Goal: Task Accomplishment & Management: Use online tool/utility

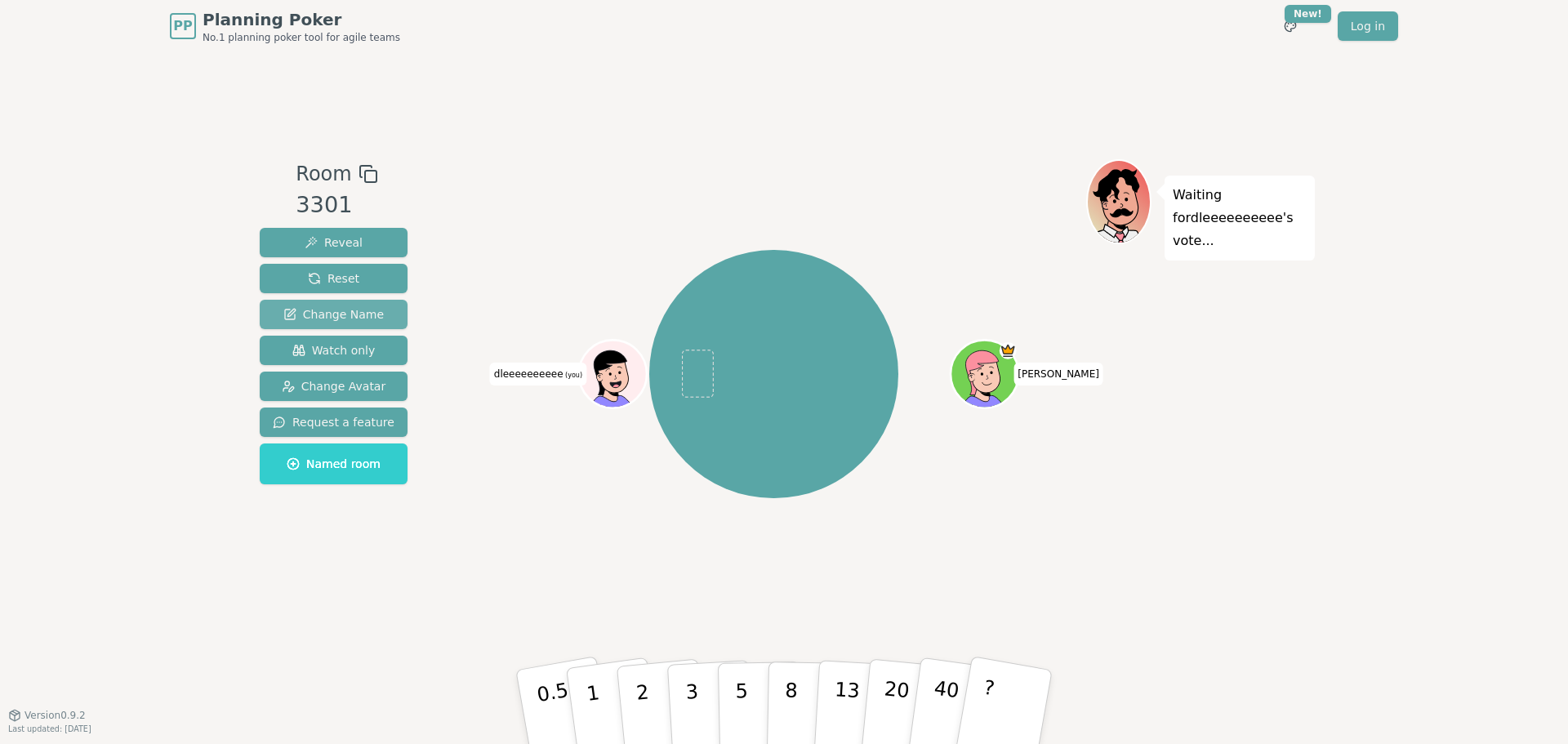
click at [325, 322] on span "Change Name" at bounding box center [334, 315] width 100 height 17
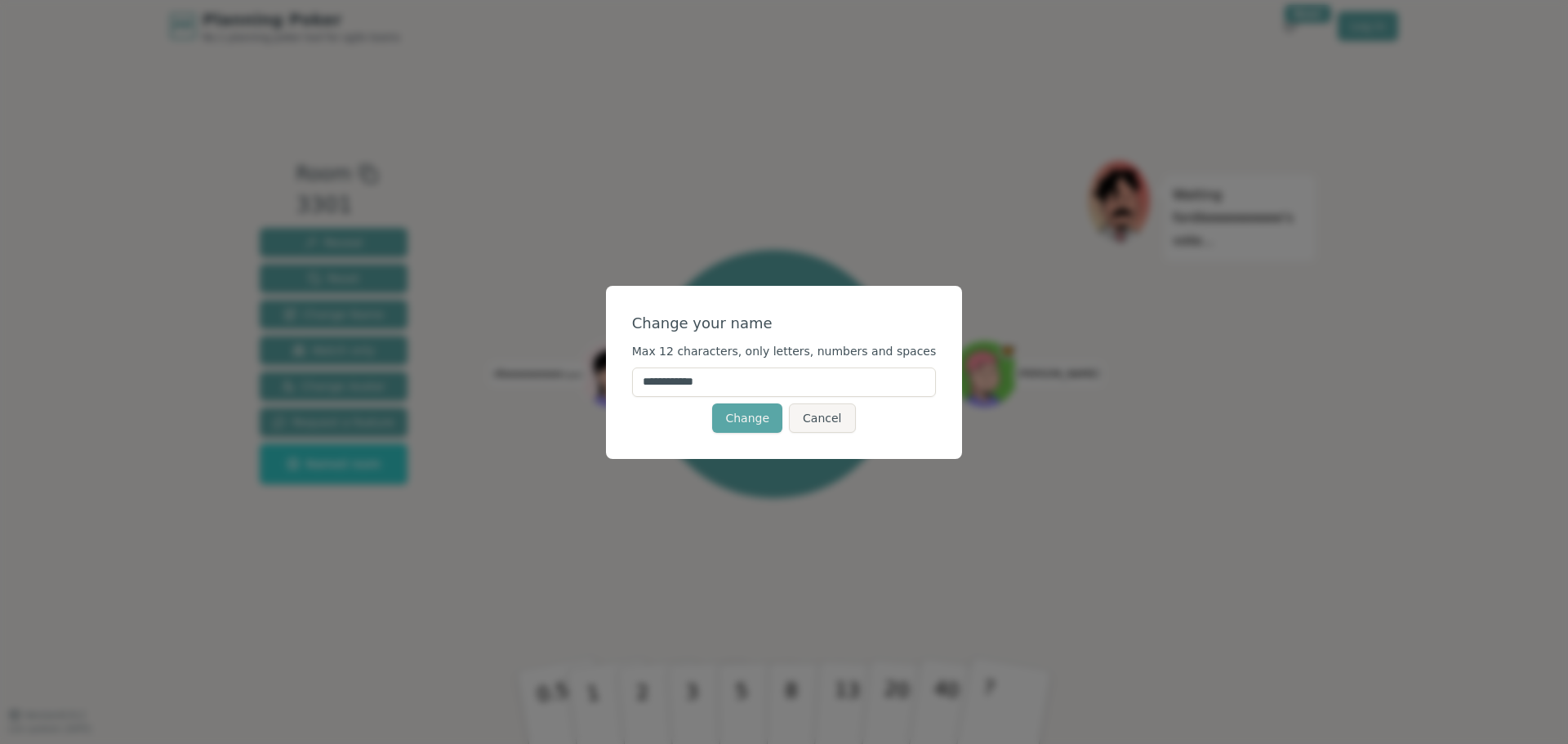
click at [653, 384] on input "**********" at bounding box center [784, 382] width 305 height 29
click at [725, 378] on input "**********" at bounding box center [784, 382] width 305 height 29
type input "**********"
click at [725, 421] on button "Change" at bounding box center [747, 418] width 70 height 29
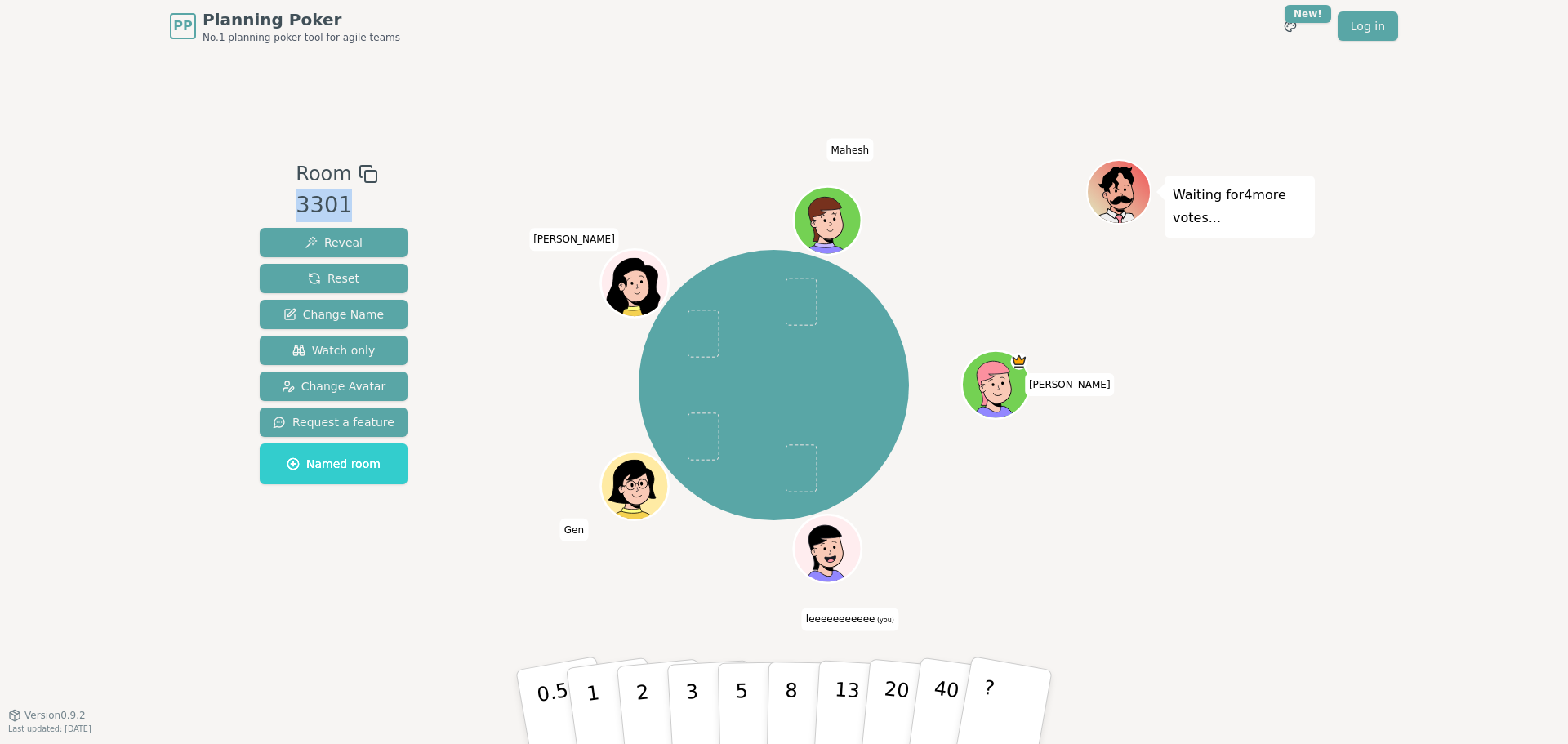
drag, startPoint x: 298, startPoint y: 222, endPoint x: 375, endPoint y: 220, distance: 77.0
click at [375, 220] on div "3301" at bounding box center [336, 205] width 82 height 33
click at [368, 220] on div "3301" at bounding box center [336, 205] width 82 height 33
drag, startPoint x: 296, startPoint y: 181, endPoint x: 361, endPoint y: 305, distance: 140.0
click at [361, 305] on div "Room 3301 Reveal Reset Change Name Watch only Change Avatar Request a feature N…" at bounding box center [334, 325] width 161 height 332
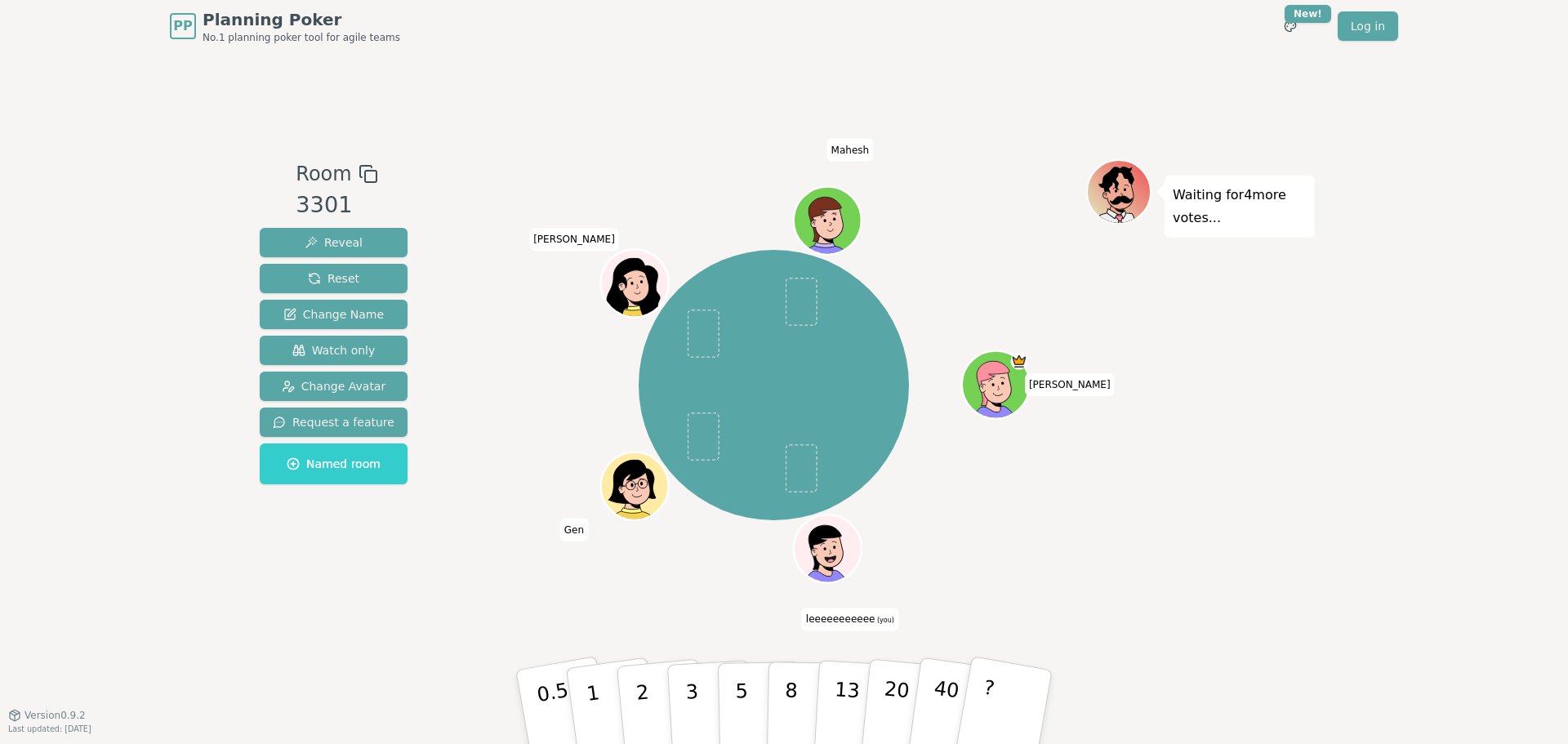
click at [433, 336] on div "Room 3301 Reveal Reset Change Name Watch only Change Avatar Request a feature N…" at bounding box center [784, 383] width 1062 height 449
drag, startPoint x: 300, startPoint y: 177, endPoint x: 361, endPoint y: 306, distance: 142.7
click at [361, 306] on div "Room 3301 Reveal Reset Change Name Watch only Change Avatar Request a feature N…" at bounding box center [334, 325] width 161 height 332
click at [310, 186] on span "Room" at bounding box center [323, 173] width 55 height 29
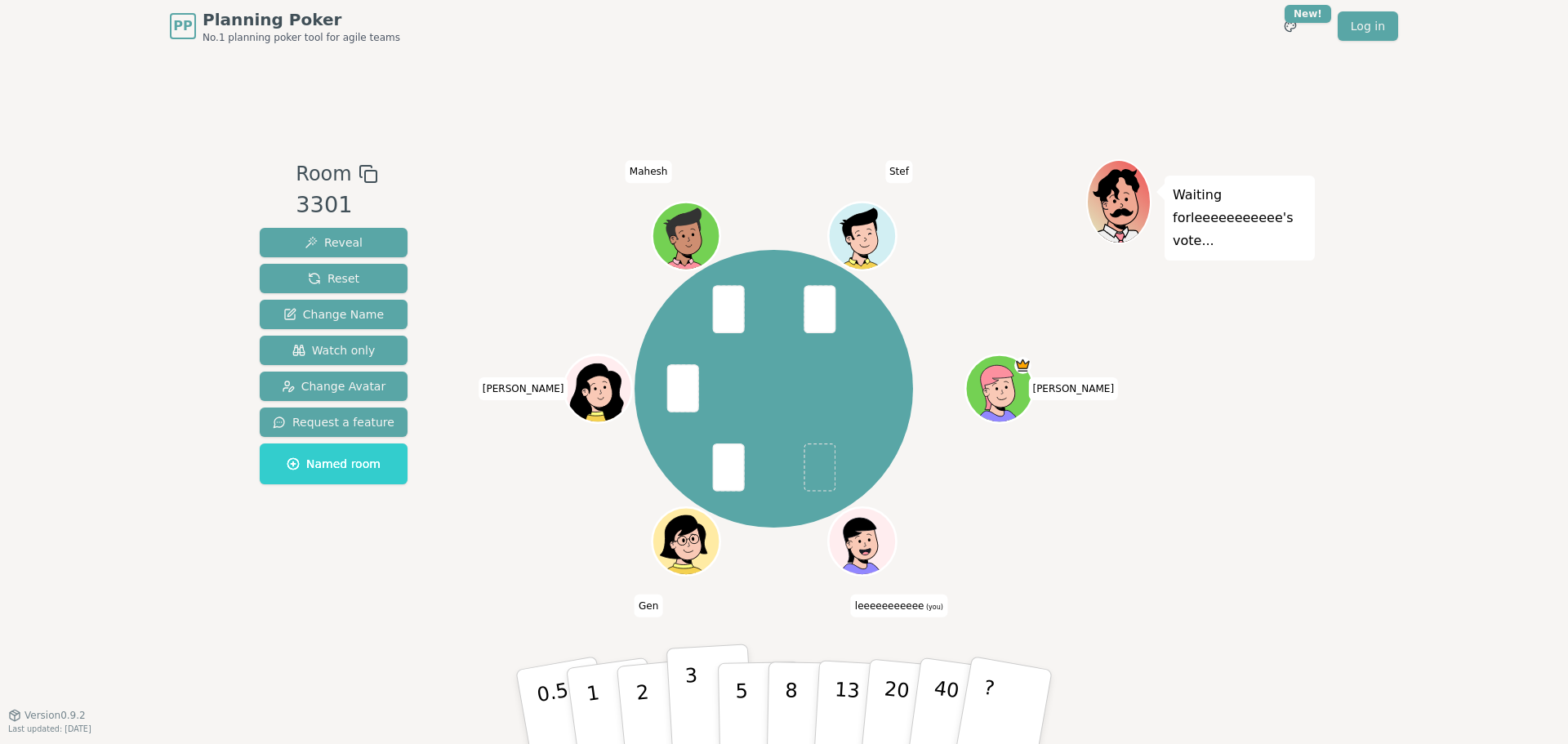
click at [708, 667] on button "3" at bounding box center [710, 707] width 89 height 127
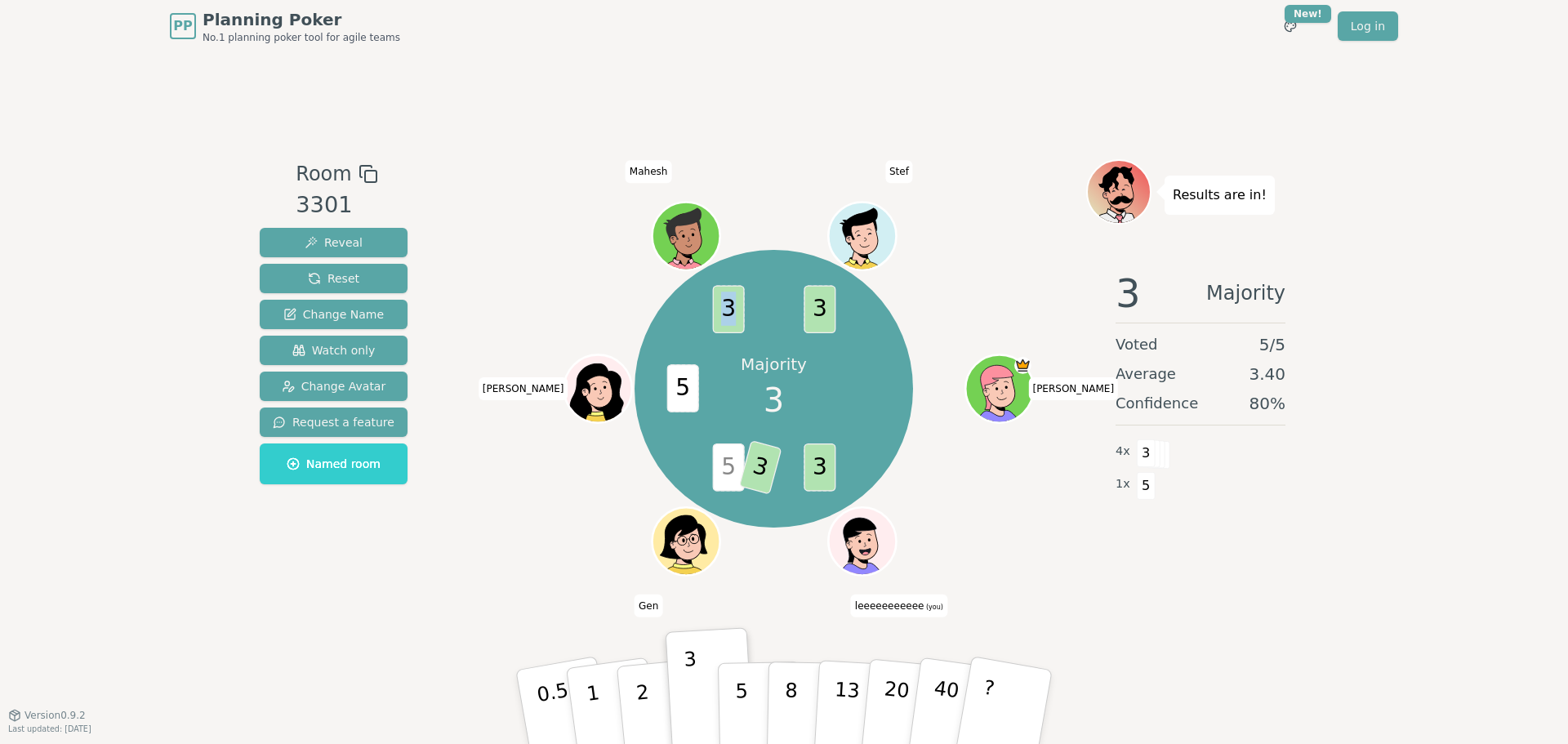
drag, startPoint x: 726, startPoint y: 316, endPoint x: 749, endPoint y: 337, distance: 31.1
click at [748, 337] on div "Majority 3 3 5 3 5 3 3 [PERSON_NAME] (you) Gen [PERSON_NAME]" at bounding box center [773, 389] width 279 height 279
click at [754, 357] on p "Majority" at bounding box center [773, 364] width 66 height 23
drag, startPoint x: 728, startPoint y: 316, endPoint x: 848, endPoint y: 408, distance: 151.2
click at [848, 408] on div "Majority 3 3 5 3 5 3 3 [PERSON_NAME] (you) Gen [PERSON_NAME]" at bounding box center [773, 389] width 279 height 279
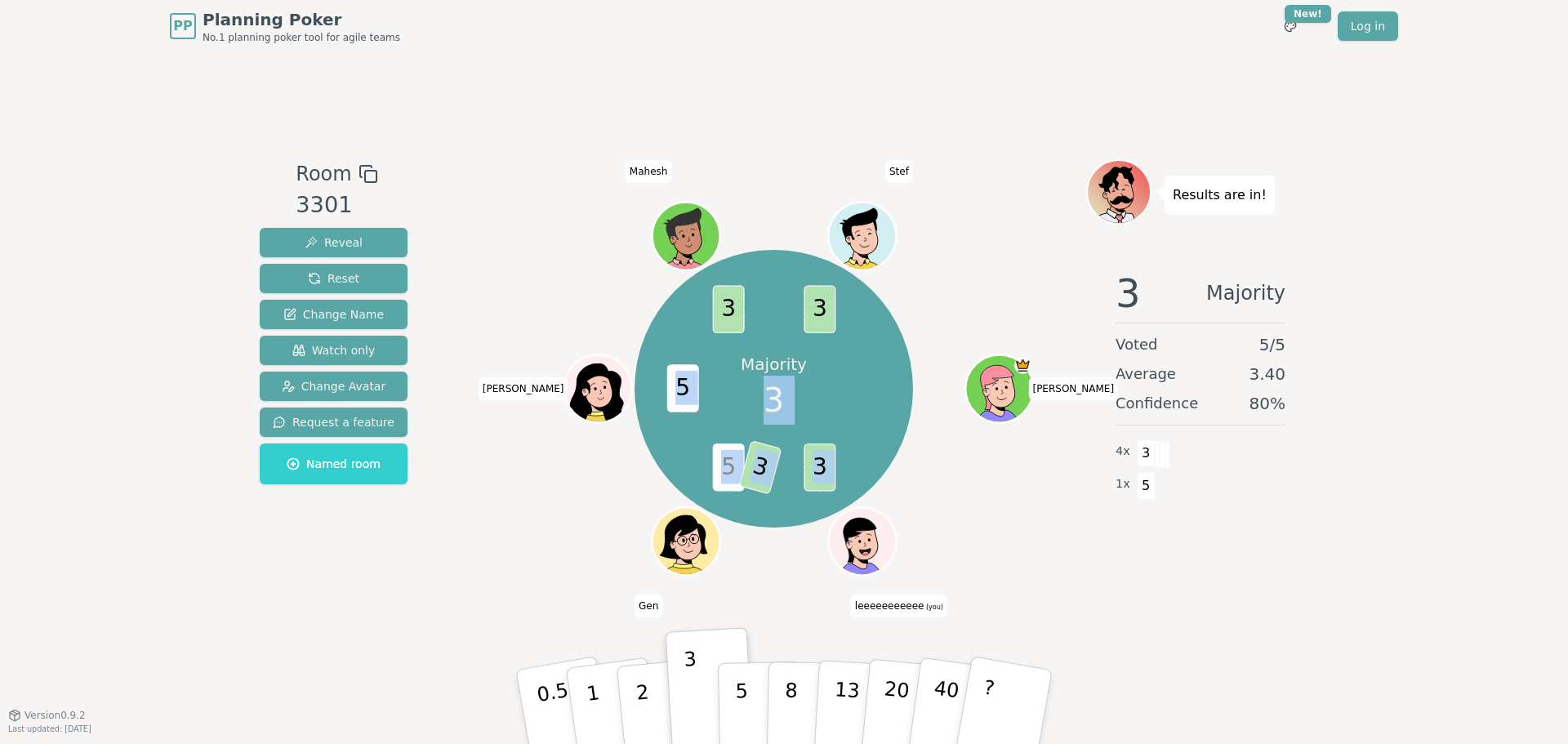
click at [848, 408] on div "Majority 3 3 5 3 5 3 3 [PERSON_NAME] (you) Gen [PERSON_NAME]" at bounding box center [773, 389] width 279 height 279
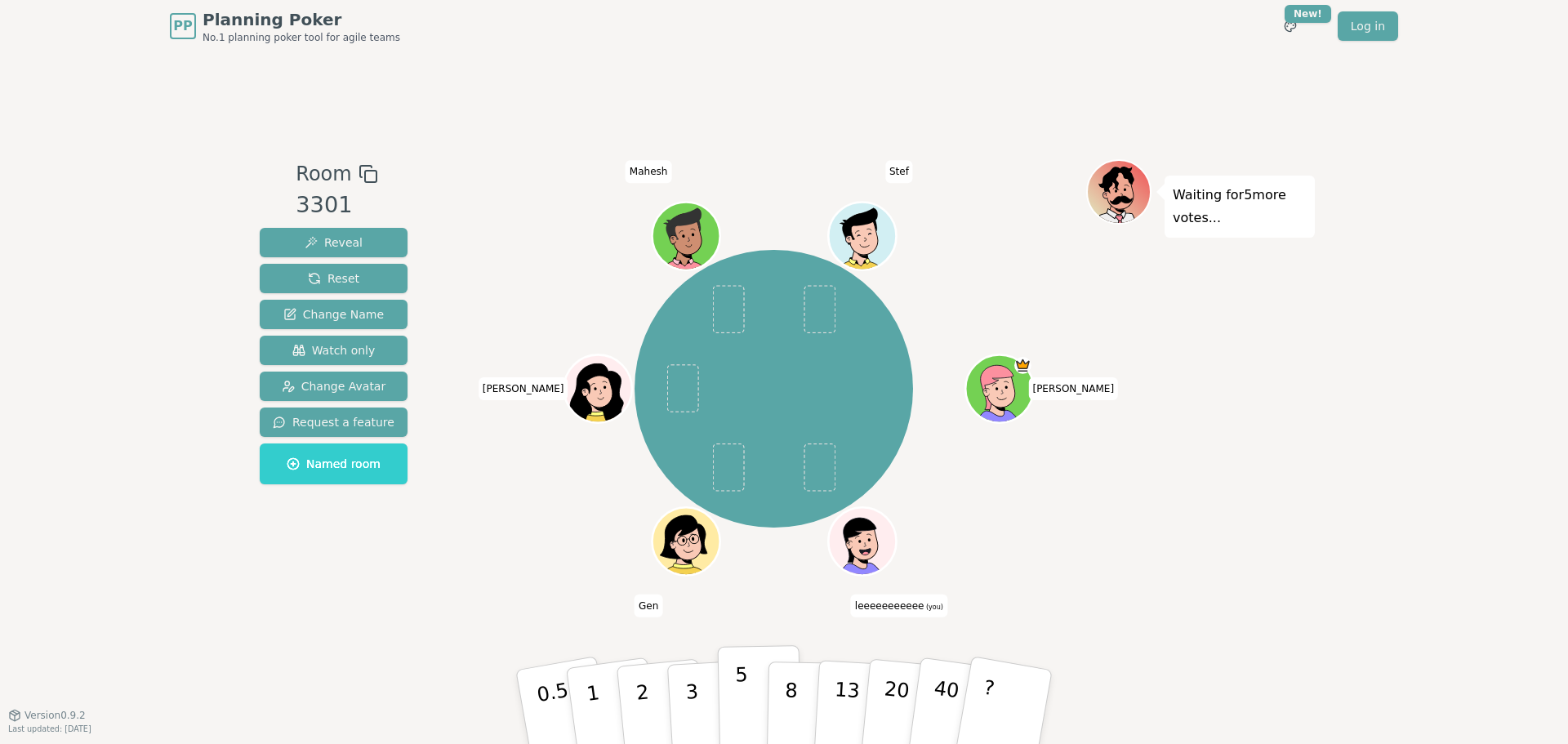
drag, startPoint x: 758, startPoint y: 688, endPoint x: 735, endPoint y: 690, distance: 23.1
click at [758, 688] on button "5" at bounding box center [760, 707] width 85 height 124
click at [757, 687] on button "5" at bounding box center [760, 707] width 85 height 124
